Goal: Task Accomplishment & Management: Manage account settings

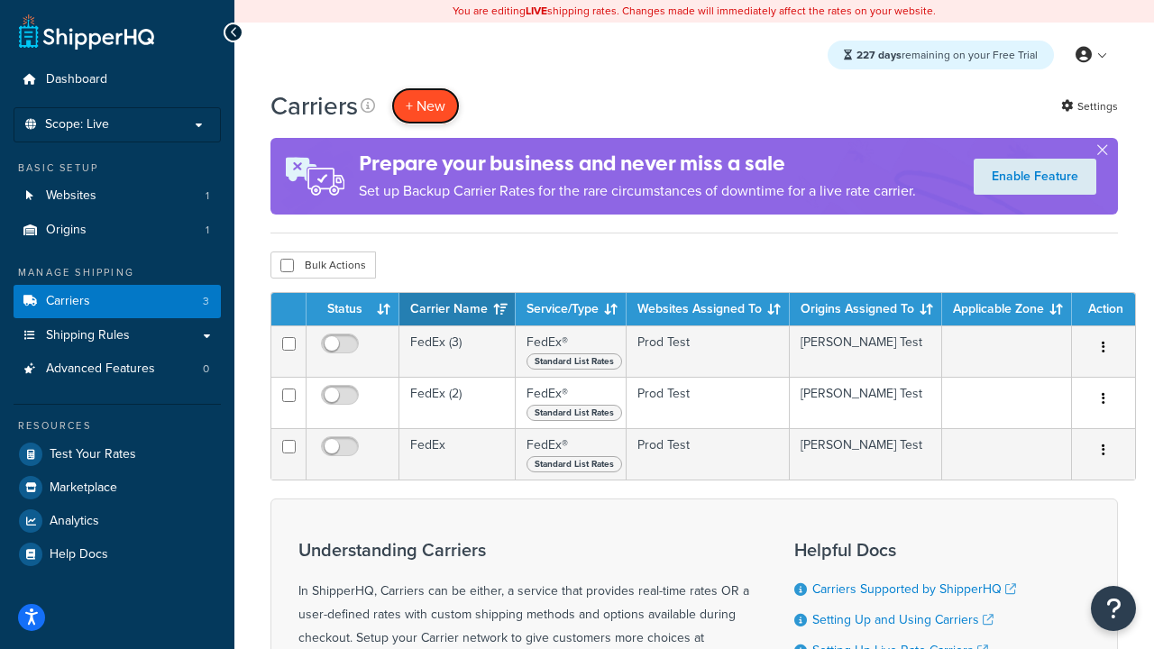
click at [425, 105] on button "+ New" at bounding box center [425, 105] width 68 height 37
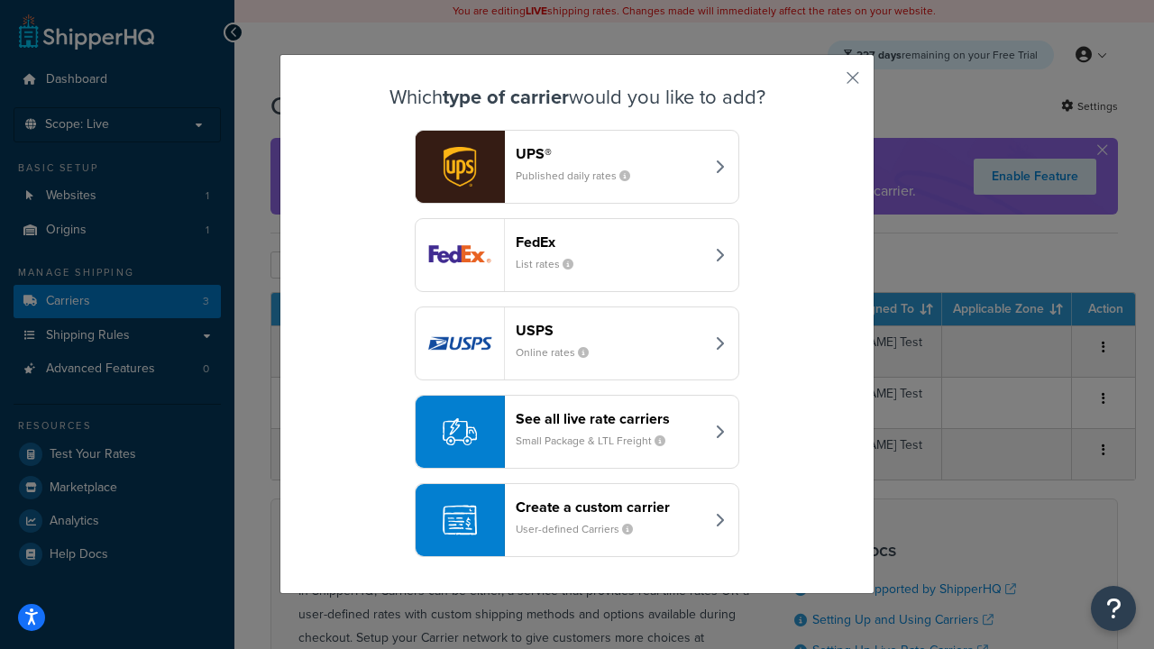
click at [577, 255] on div "FedEx List rates" at bounding box center [610, 254] width 188 height 43
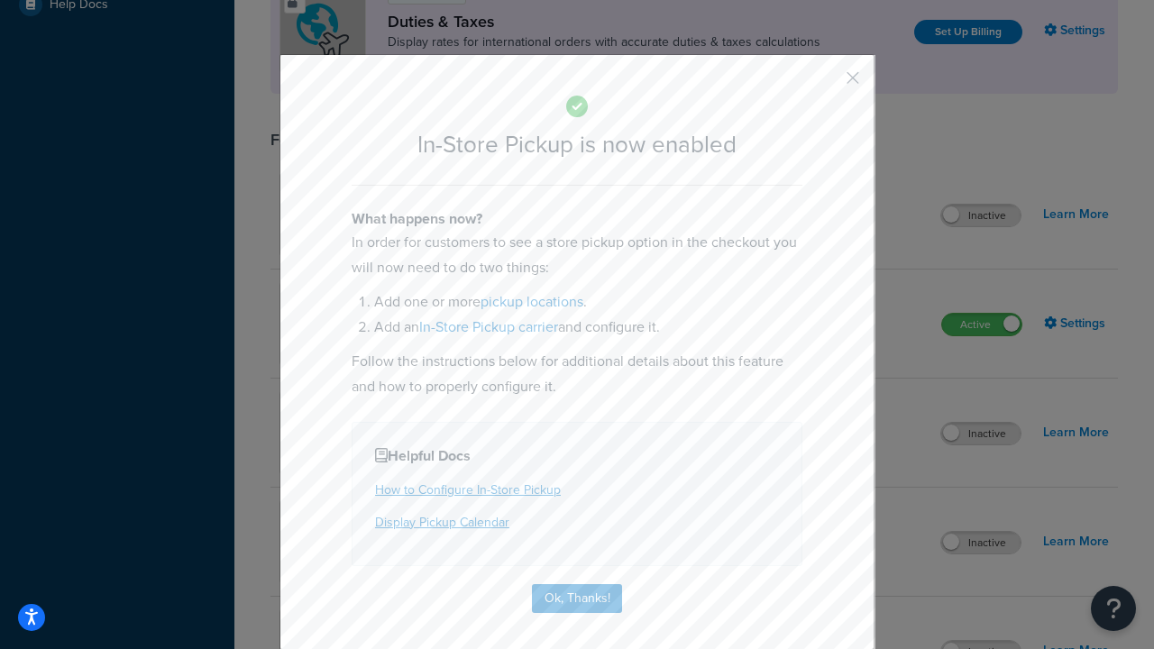
click at [826, 84] on button "button" at bounding box center [826, 84] width 5 height 5
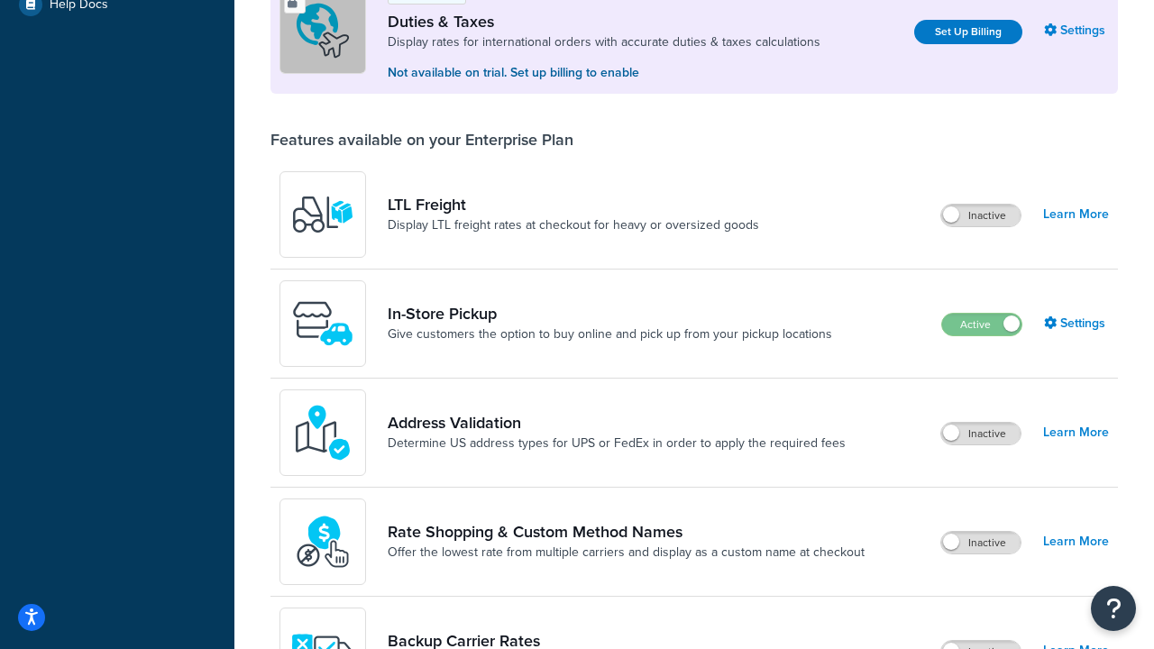
scroll to position [550, 0]
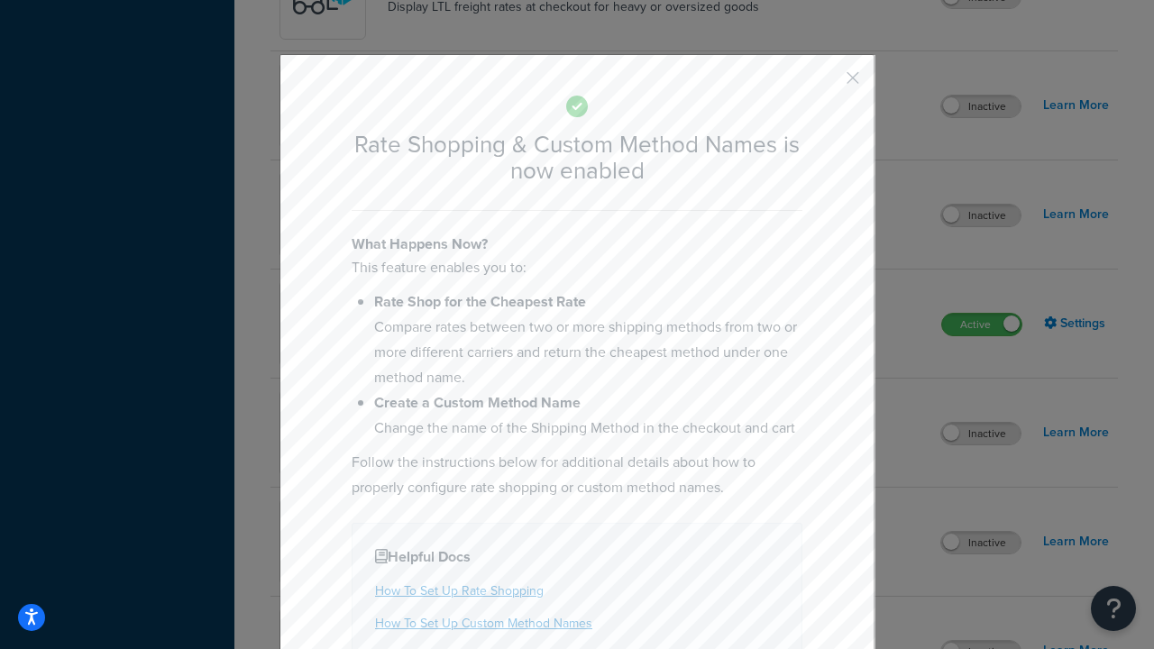
click at [826, 82] on button "button" at bounding box center [826, 84] width 5 height 5
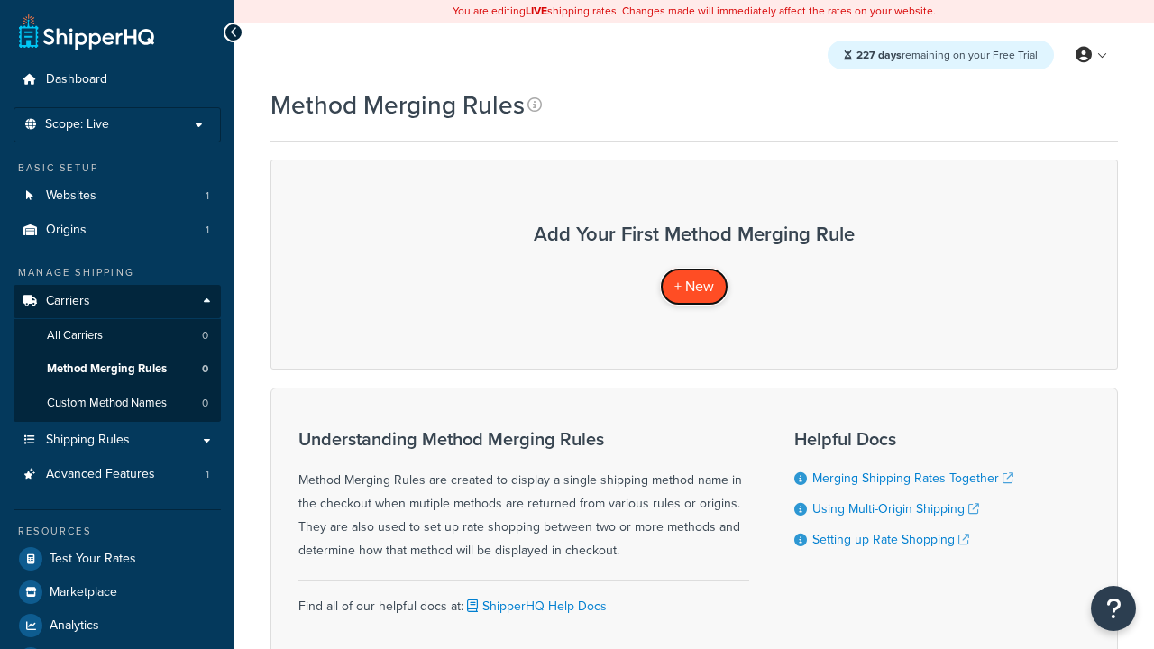
click at [694, 286] on span "+ New" at bounding box center [694, 286] width 40 height 21
